Goal: Information Seeking & Learning: Learn about a topic

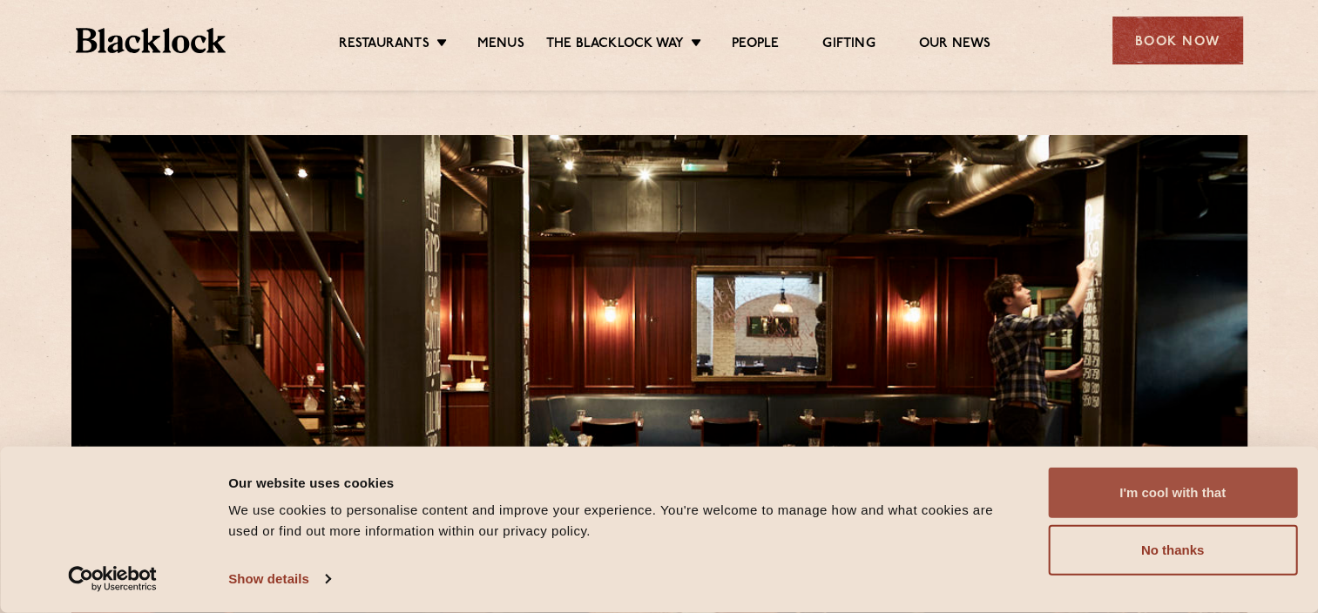
click at [1211, 495] on button "I'm cool with that" at bounding box center [1172, 493] width 249 height 51
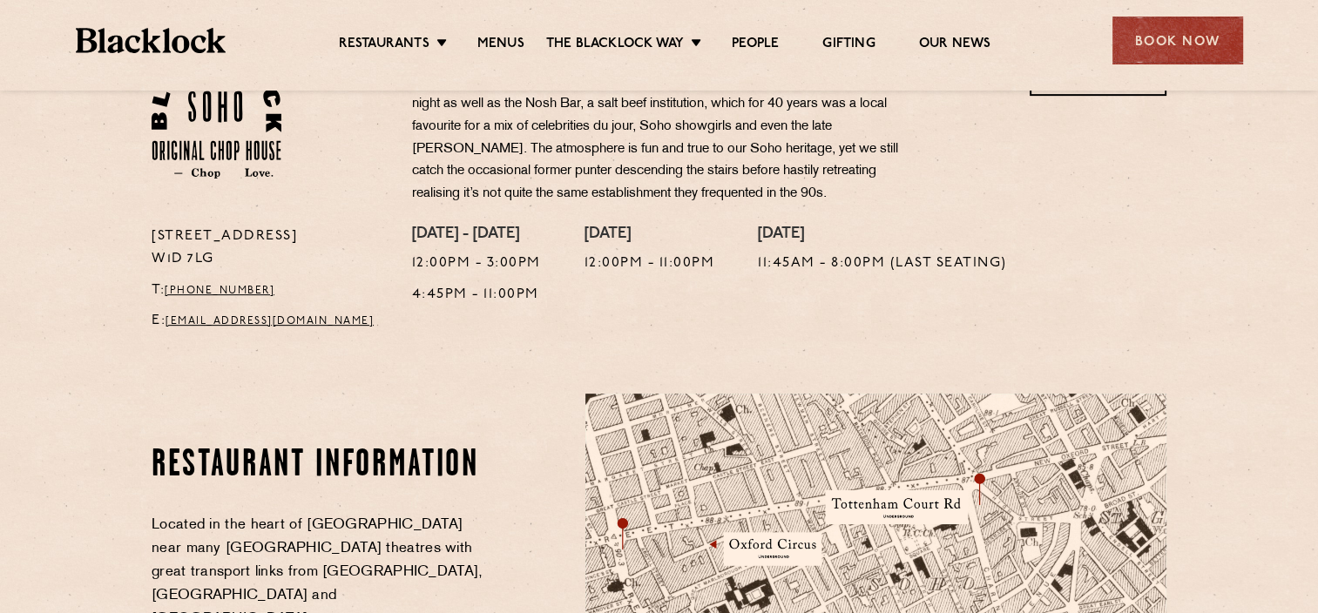
scroll to position [523, 0]
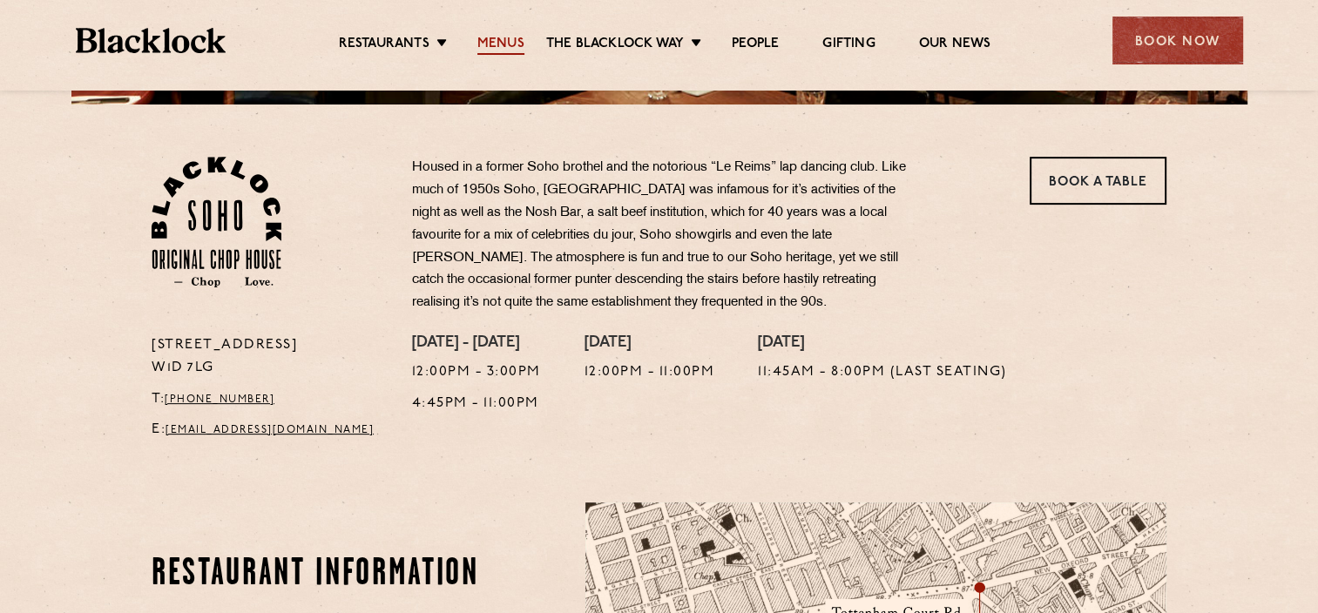
click at [506, 36] on link "Menus" at bounding box center [500, 45] width 47 height 19
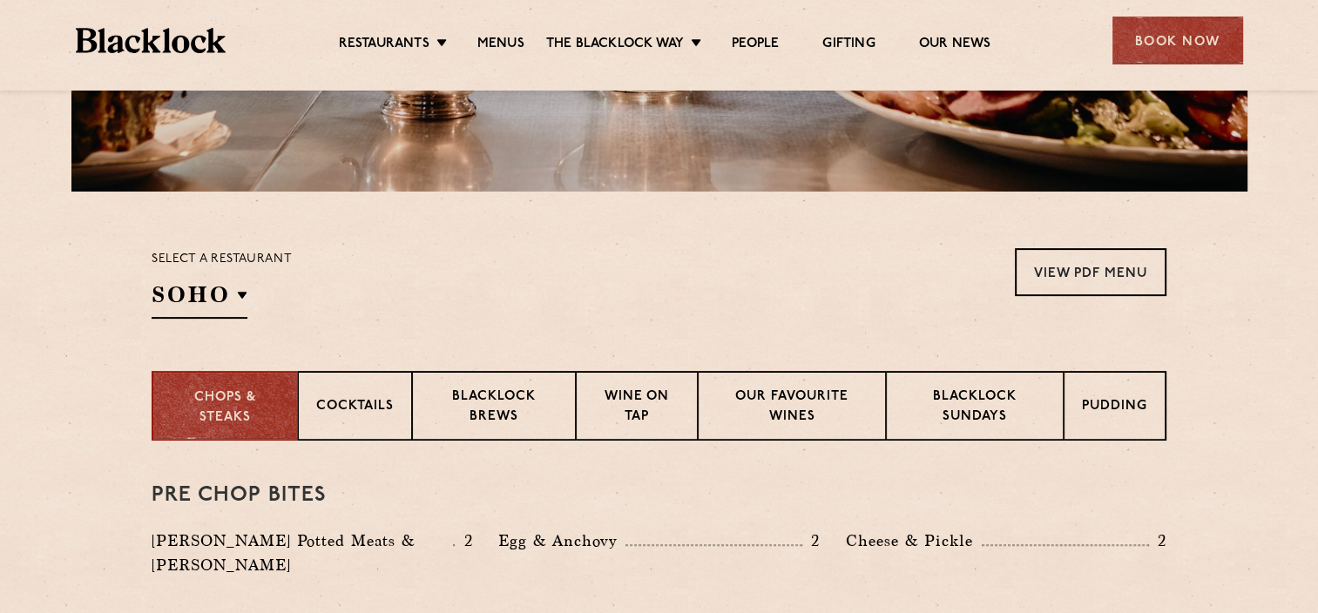
scroll to position [697, 0]
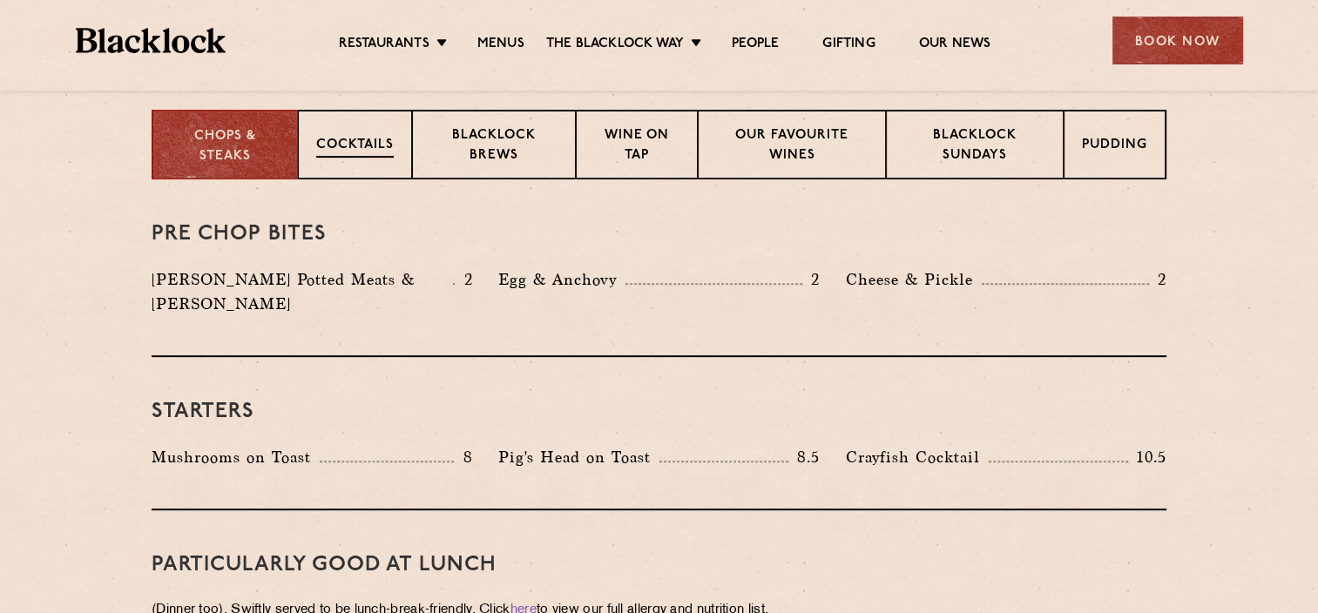
click at [380, 160] on div "Cocktails" at bounding box center [355, 145] width 114 height 70
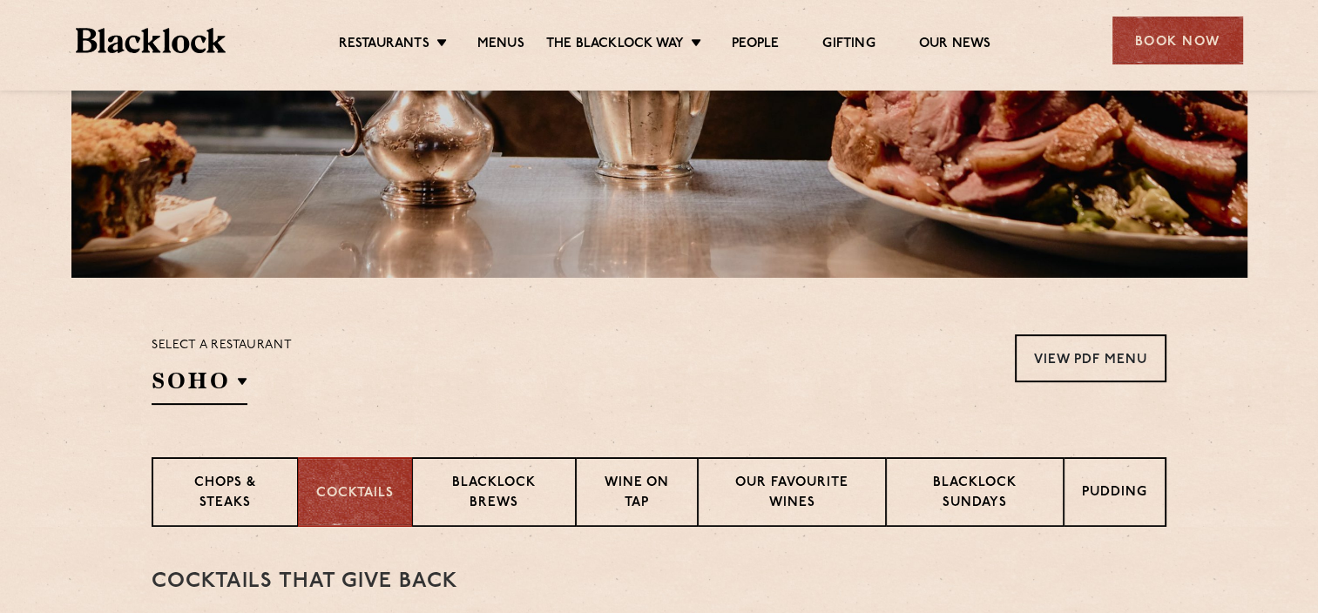
scroll to position [436, 0]
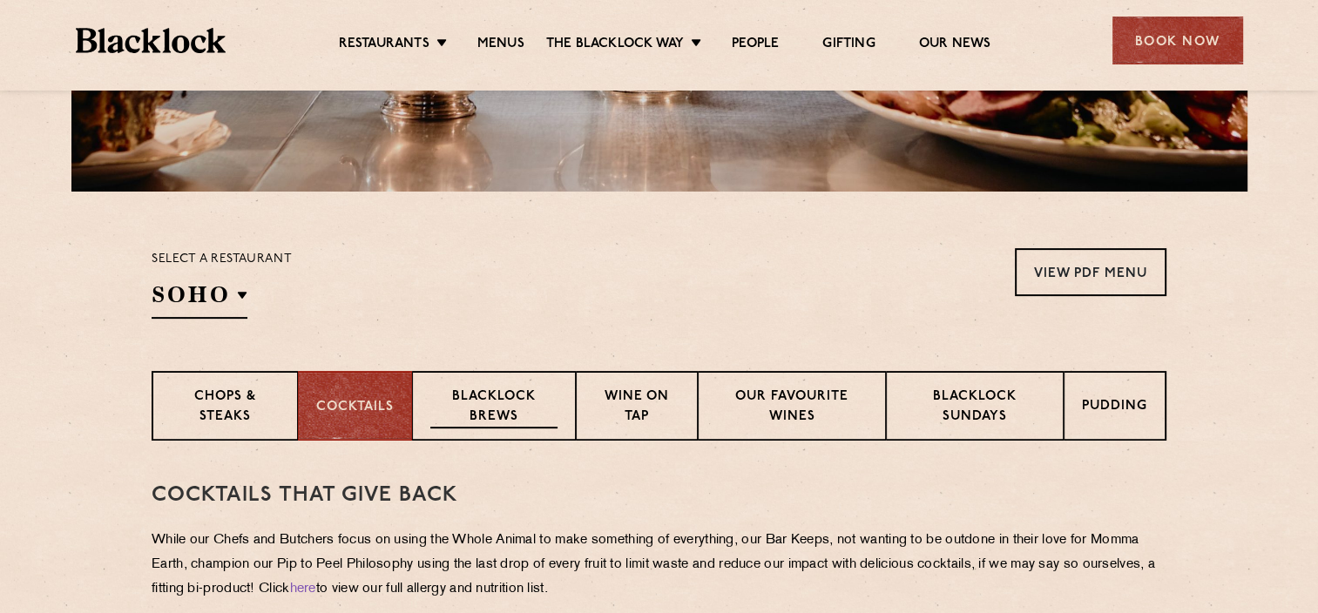
click at [523, 423] on p "Blacklock Brews" at bounding box center [493, 408] width 127 height 41
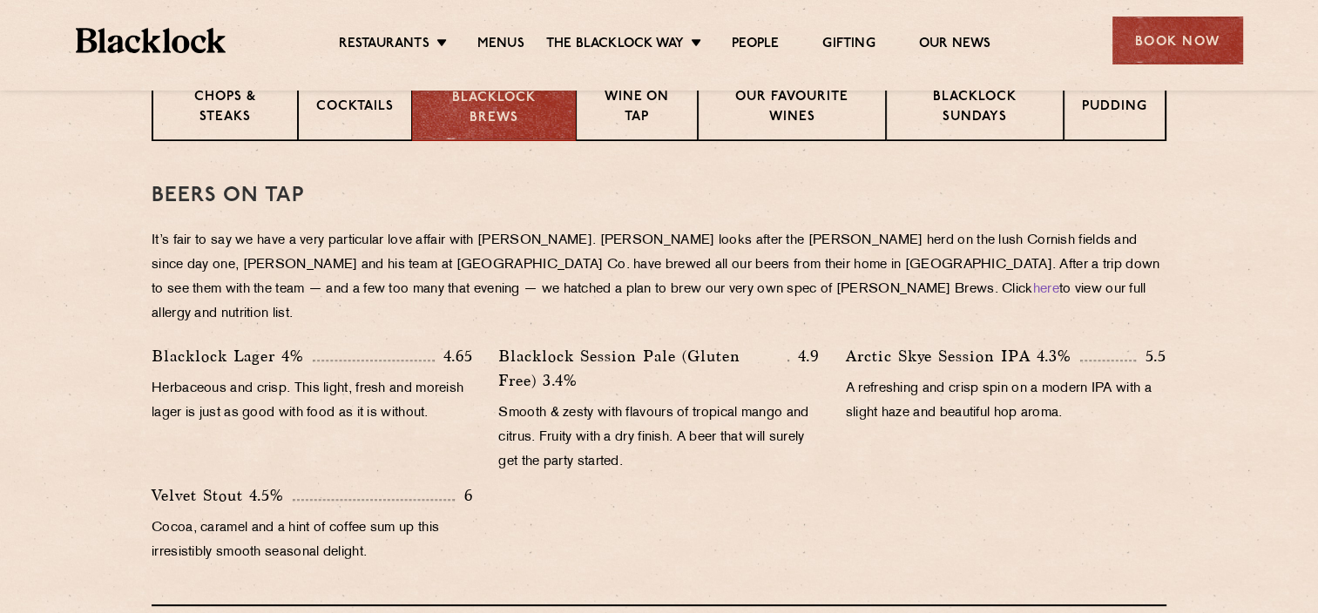
scroll to position [610, 0]
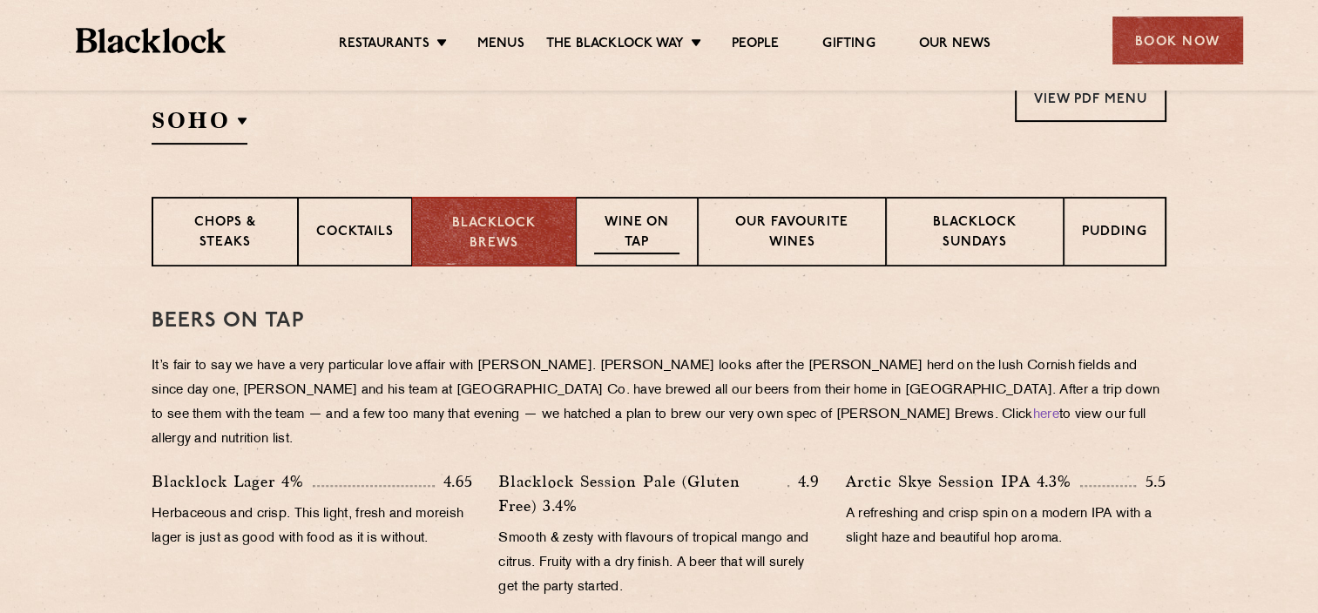
click at [626, 253] on p "Wine on Tap" at bounding box center [636, 233] width 85 height 41
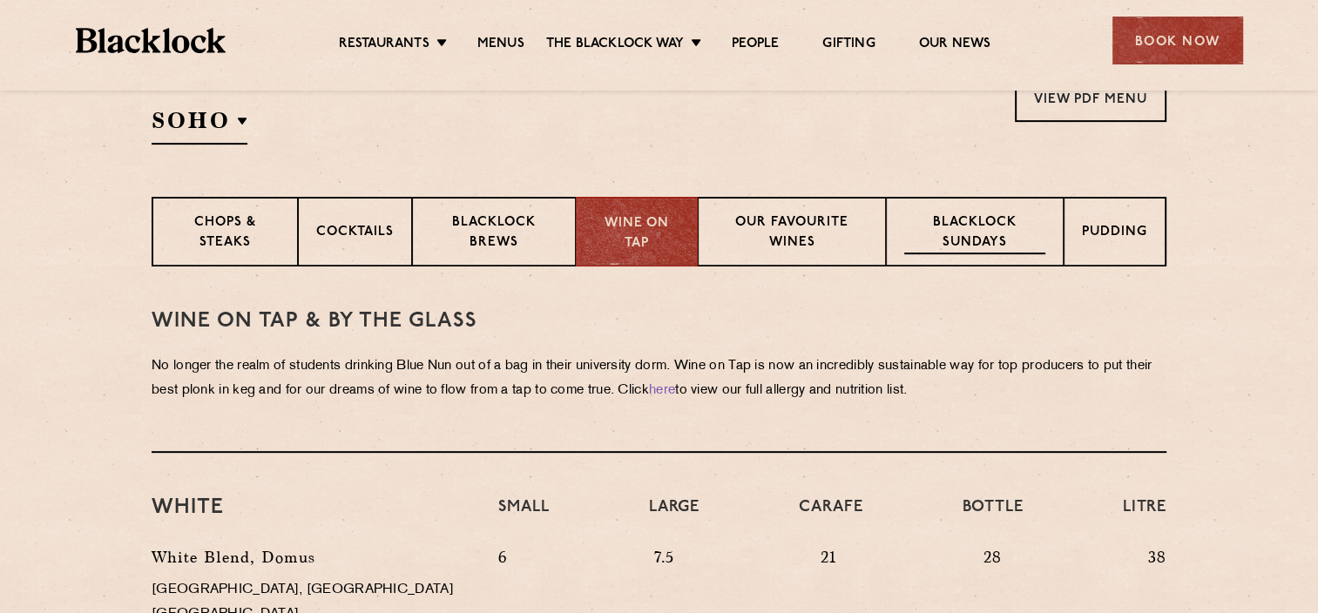
click at [958, 248] on p "Blacklock Sundays" at bounding box center [974, 233] width 141 height 41
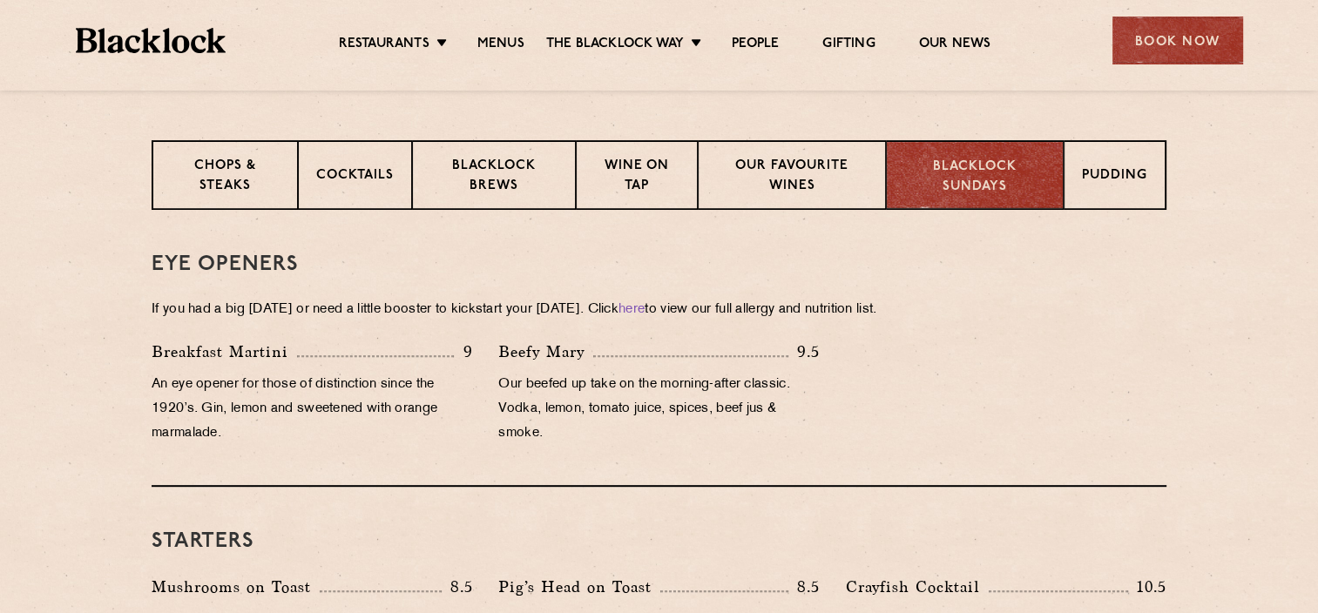
scroll to position [697, 0]
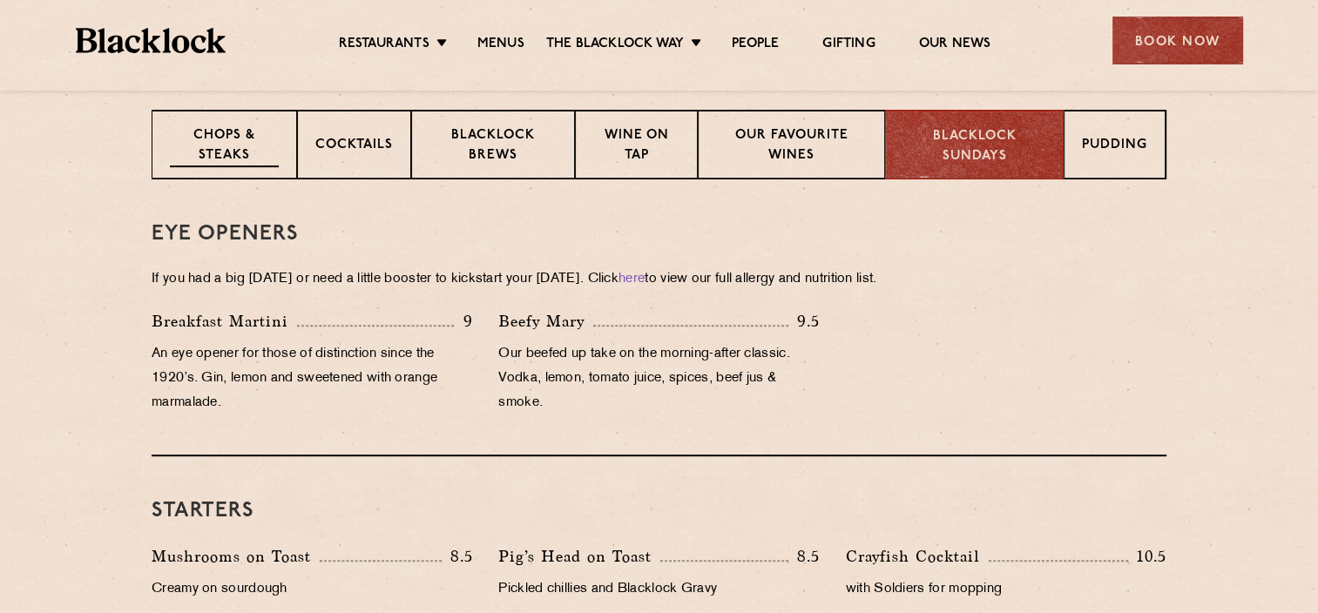
click at [227, 162] on p "Chops & Steaks" at bounding box center [224, 146] width 109 height 41
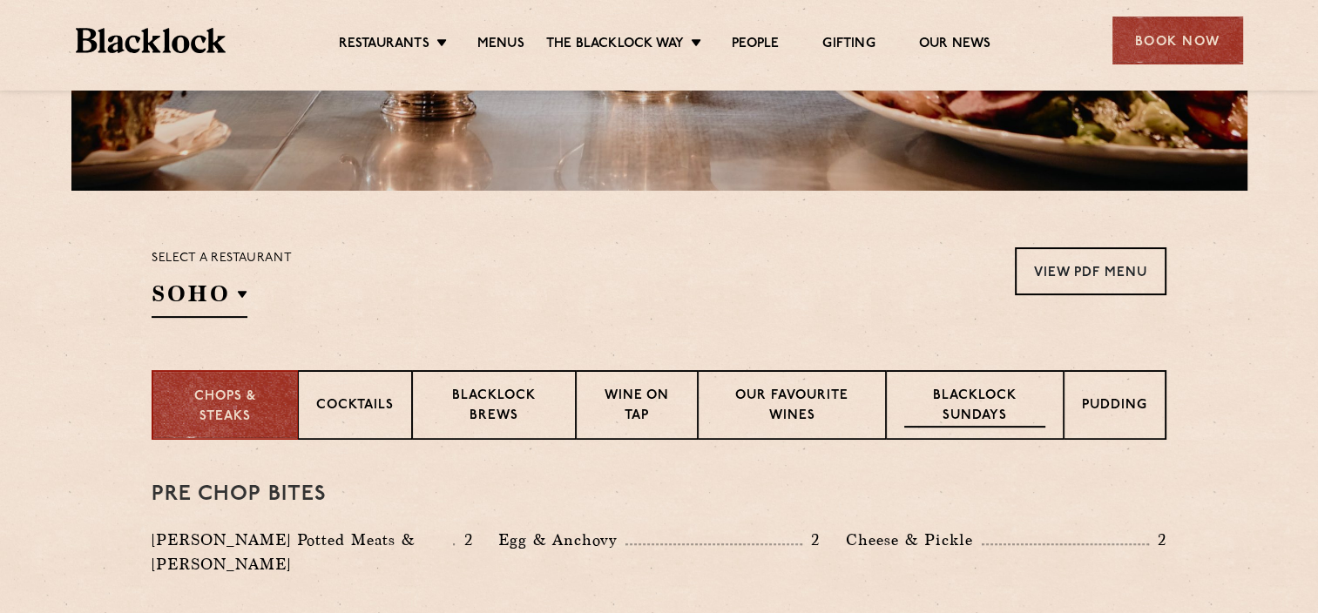
scroll to position [523, 0]
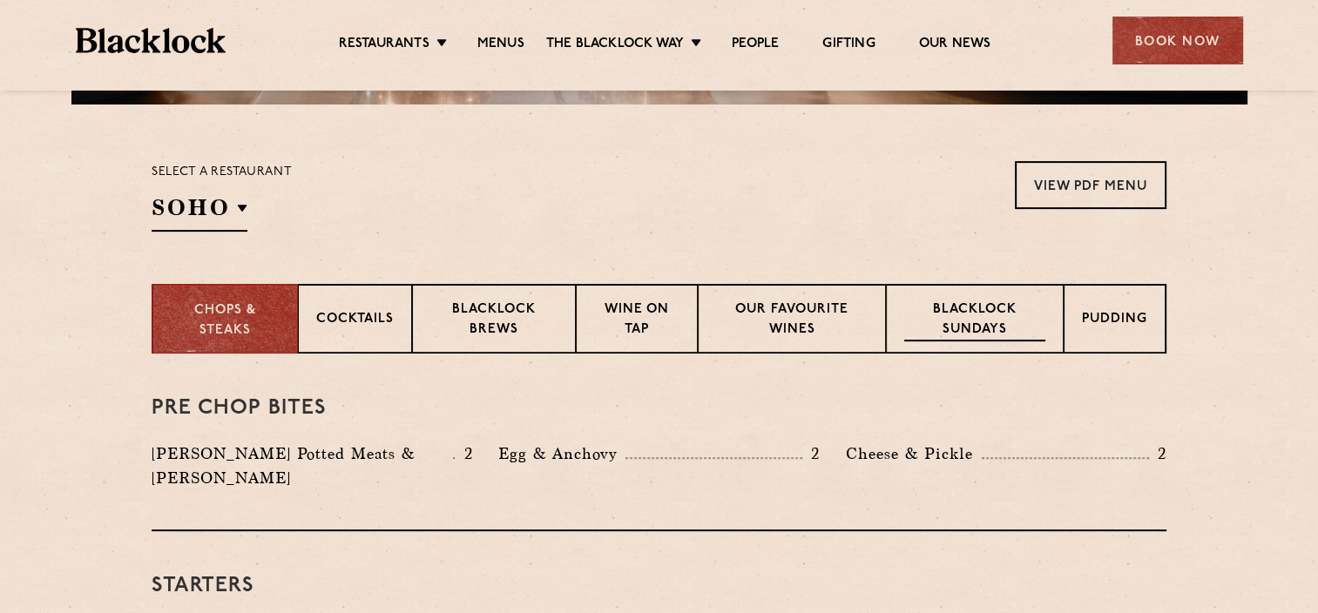
click at [1038, 347] on div "Blacklock Sundays" at bounding box center [975, 319] width 178 height 70
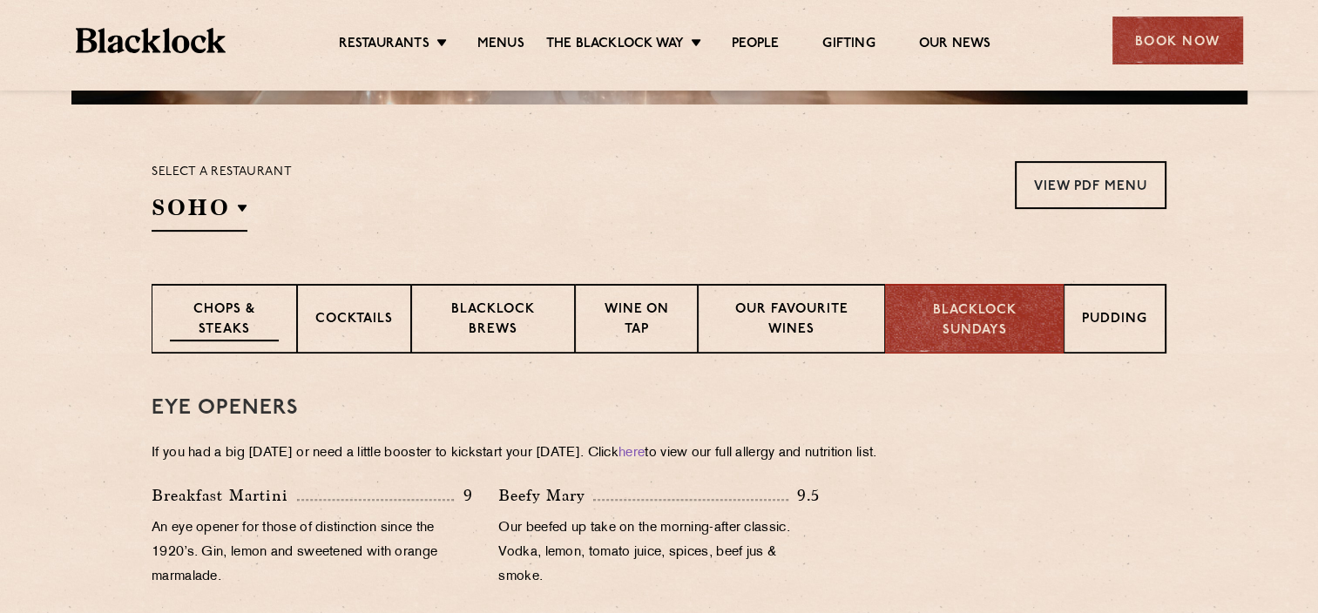
click at [166, 342] on div "Chops & Steaks" at bounding box center [225, 319] width 146 height 70
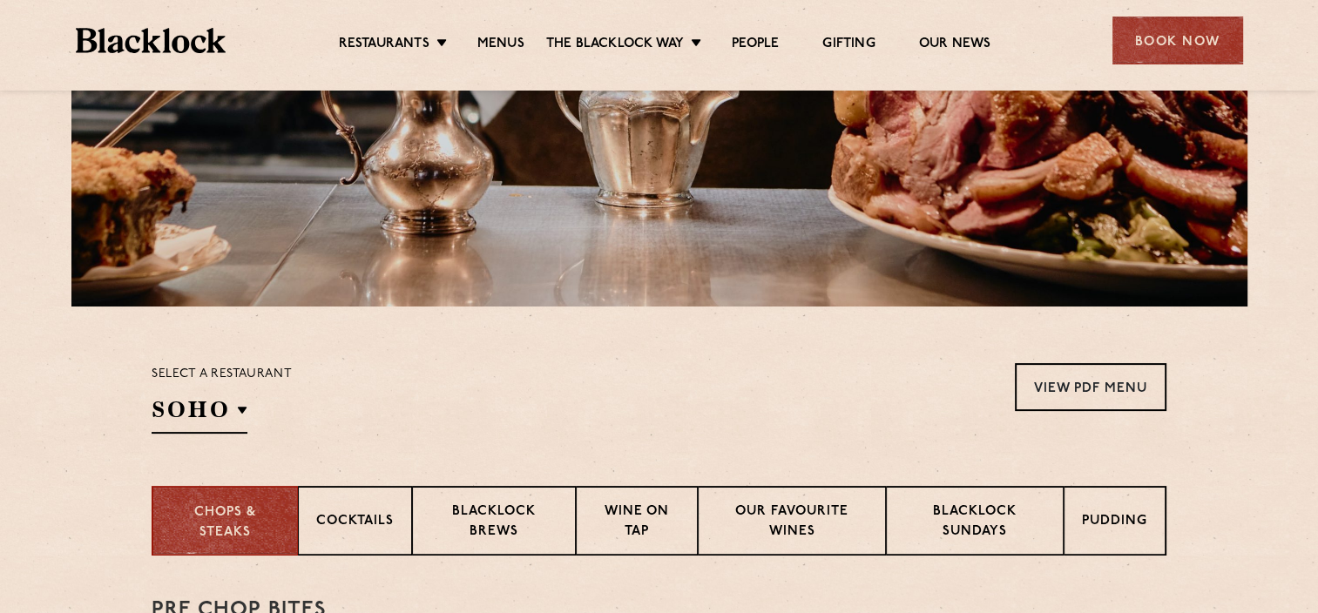
scroll to position [87, 0]
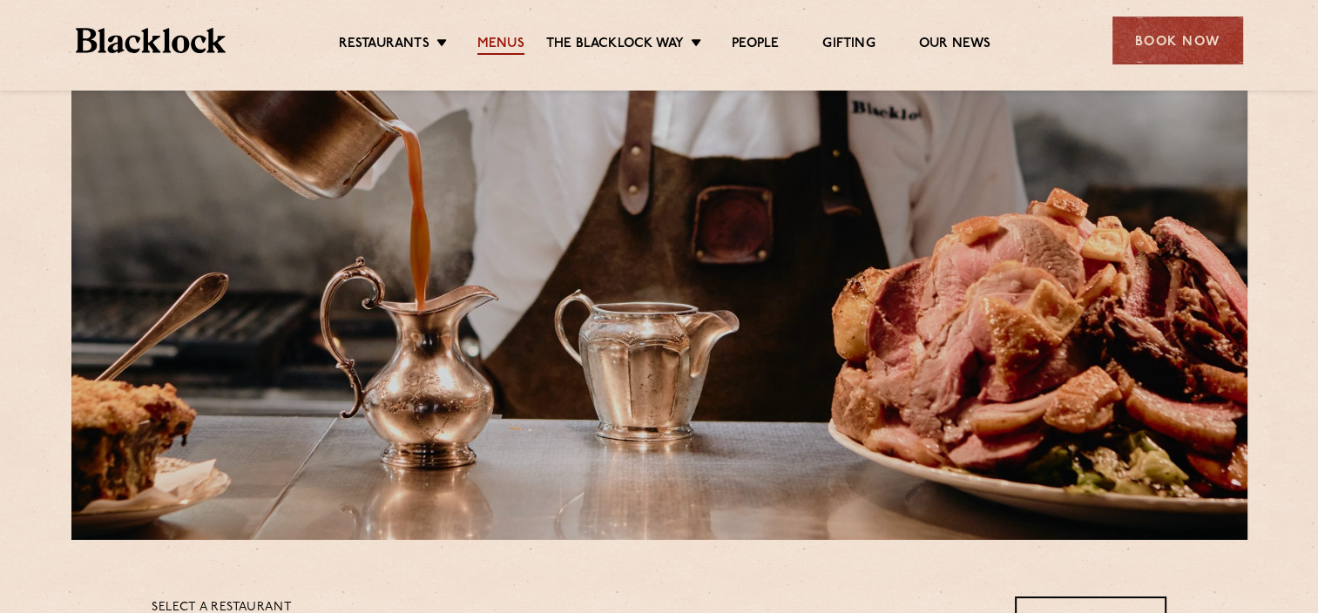
click at [498, 38] on link "Menus" at bounding box center [500, 45] width 47 height 19
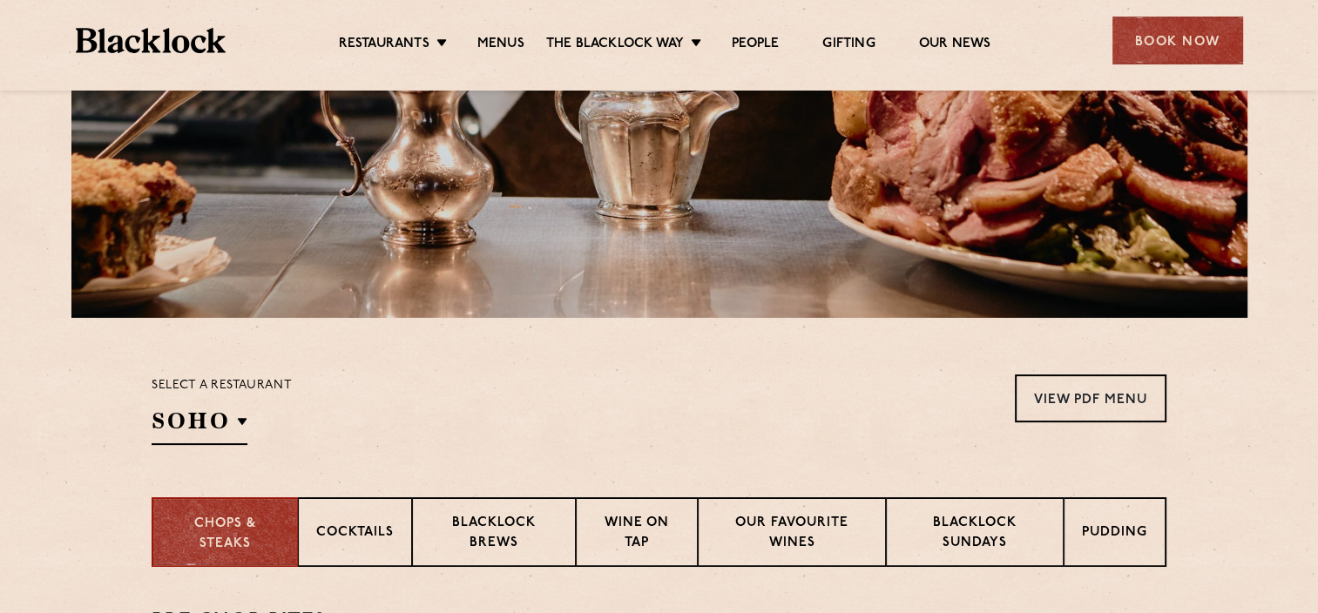
scroll to position [436, 0]
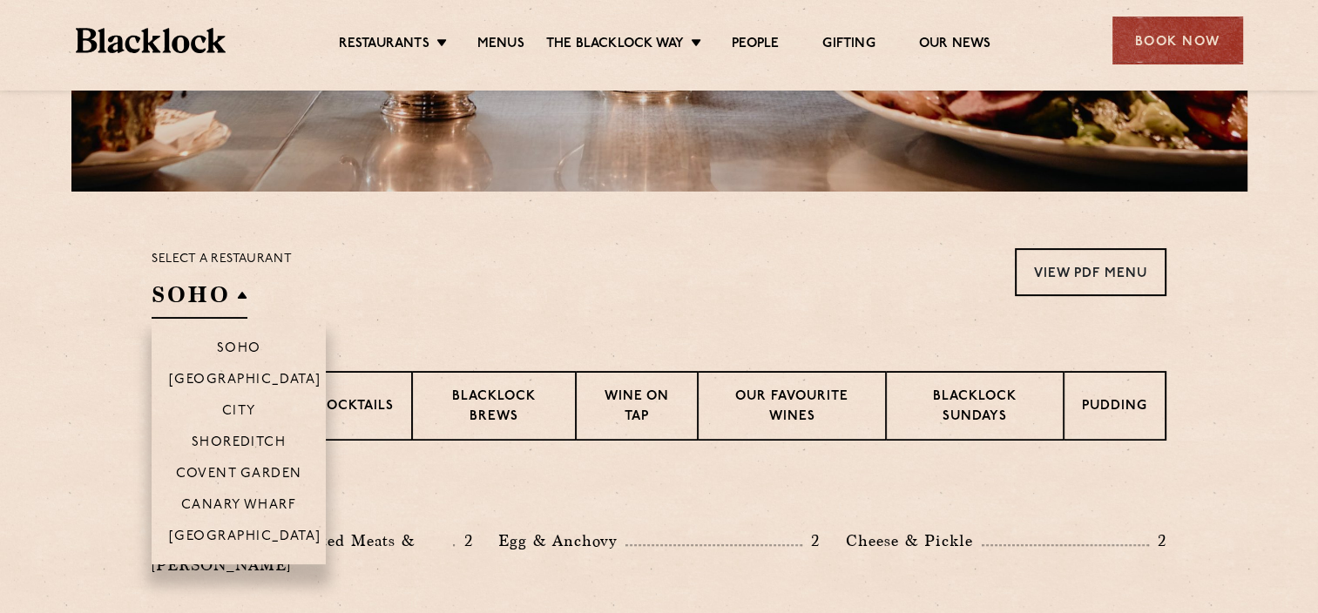
click at [223, 302] on h2 "SOHO" at bounding box center [200, 299] width 96 height 39
click at [241, 347] on p "Soho" at bounding box center [239, 350] width 44 height 17
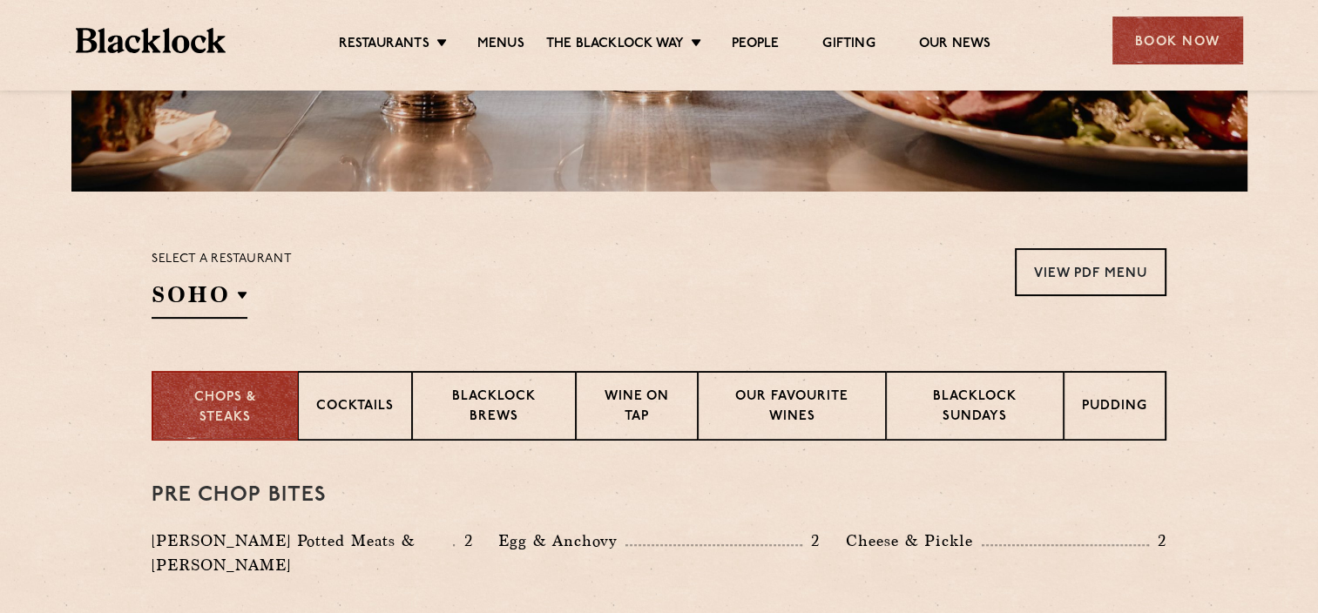
click at [655, 298] on div "Select a restaurant Soho Soho Birmingham City Shoreditch Covent Garden Canary W…" at bounding box center [659, 283] width 1015 height 71
click at [1086, 293] on link "View PDF Menu" at bounding box center [1091, 272] width 152 height 48
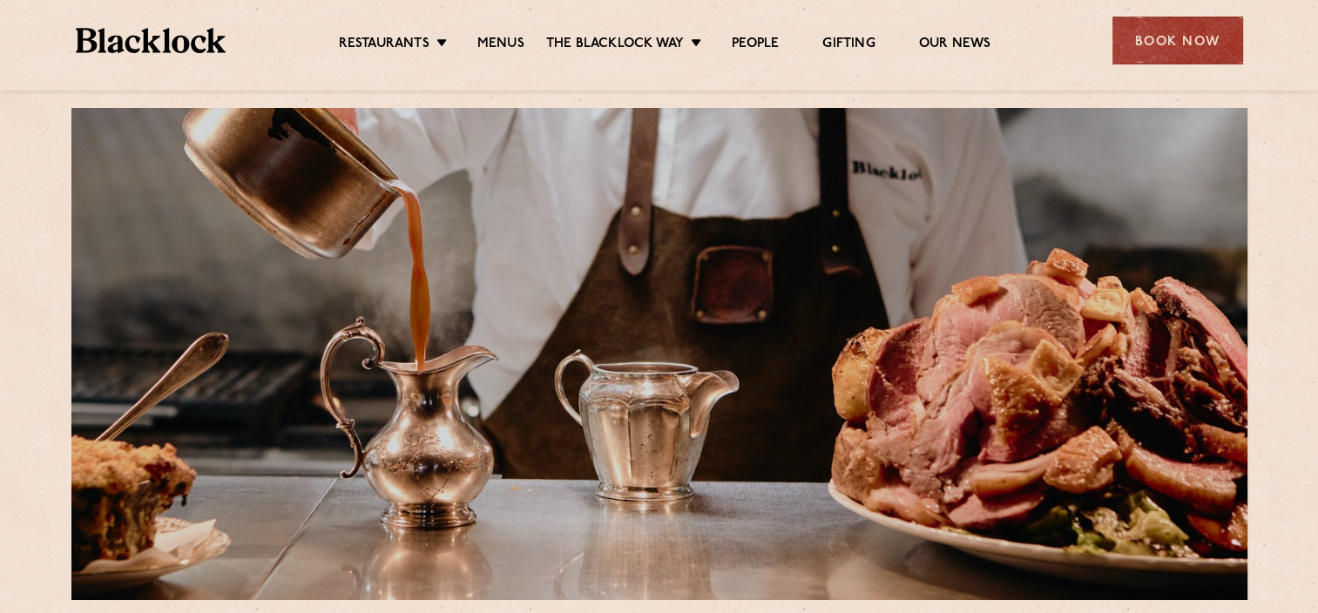
scroll to position [0, 0]
